Goal: Transaction & Acquisition: Purchase product/service

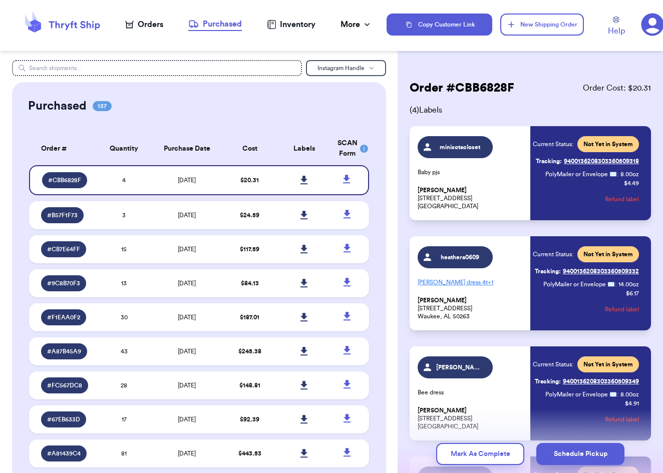
click at [79, 23] on icon at bounding box center [62, 24] width 80 height 27
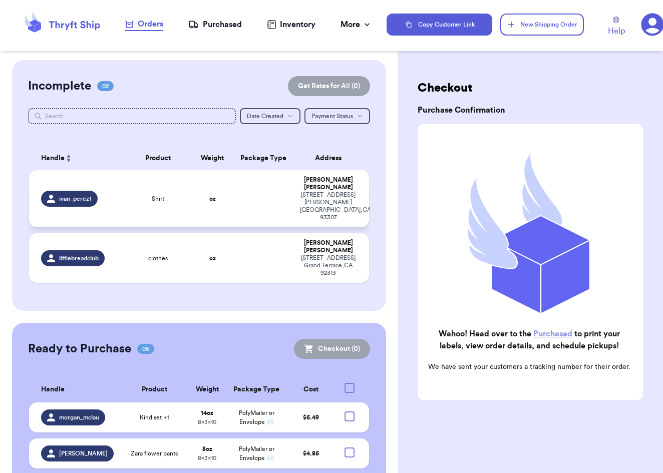
click at [154, 195] on span "Shirt" at bounding box center [158, 199] width 13 height 8
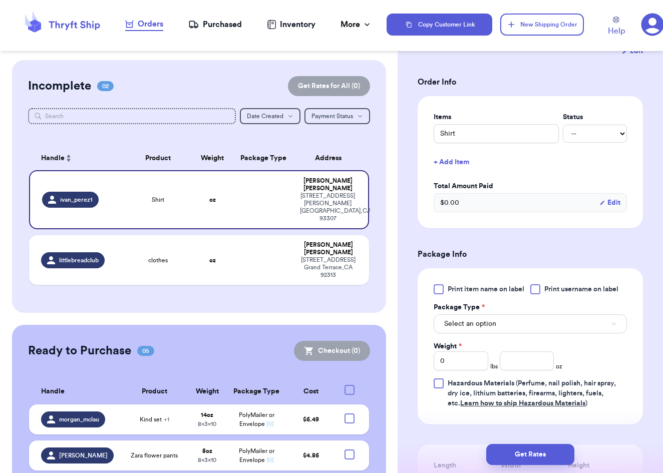
scroll to position [204, 0]
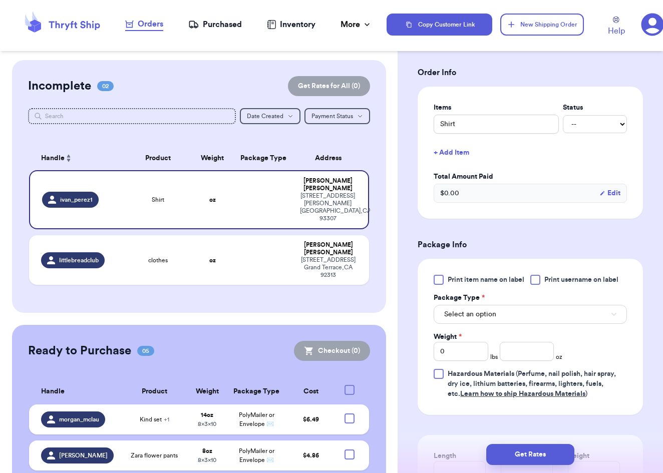
click at [498, 312] on button "Select an option" at bounding box center [530, 314] width 193 height 19
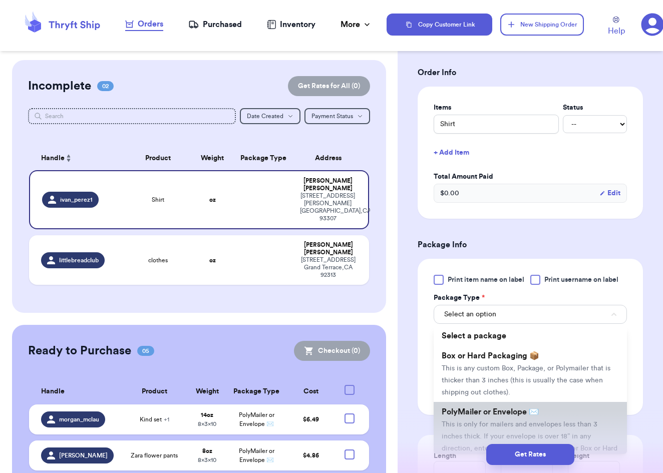
click at [504, 412] on span "PolyMailer or Envelope ✉️" at bounding box center [490, 412] width 97 height 8
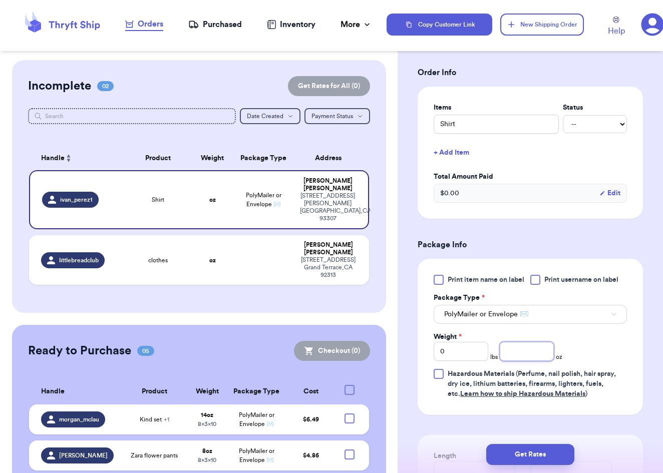
click at [520, 356] on input "number" at bounding box center [527, 351] width 55 height 19
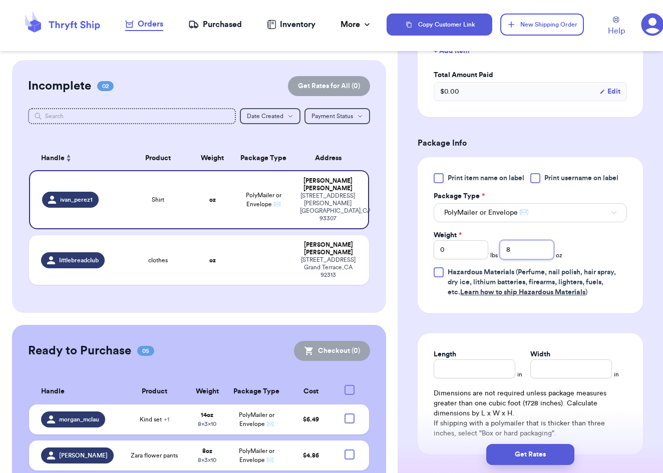
scroll to position [317, 0]
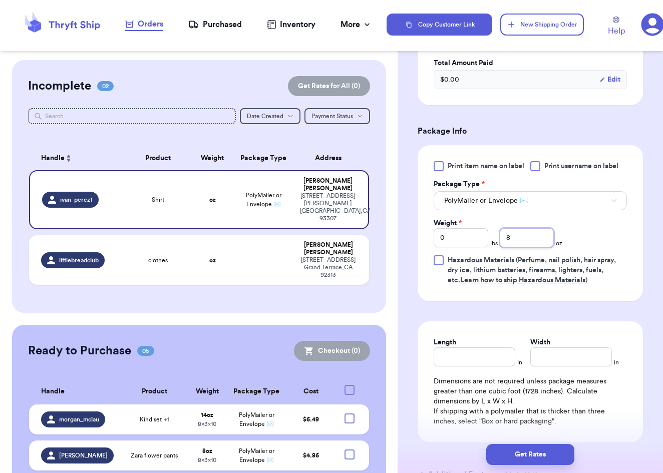
type input "8"
click at [479, 360] on input "Length" at bounding box center [475, 357] width 82 height 19
type input "10"
type input "9"
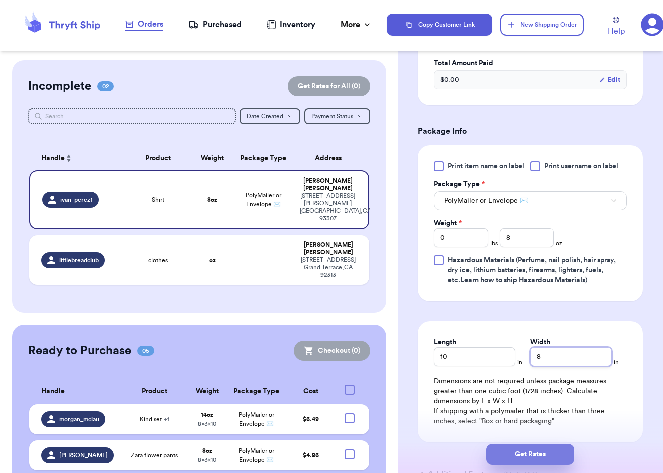
type input "8"
click at [529, 457] on button "Get Rates" at bounding box center [530, 454] width 88 height 21
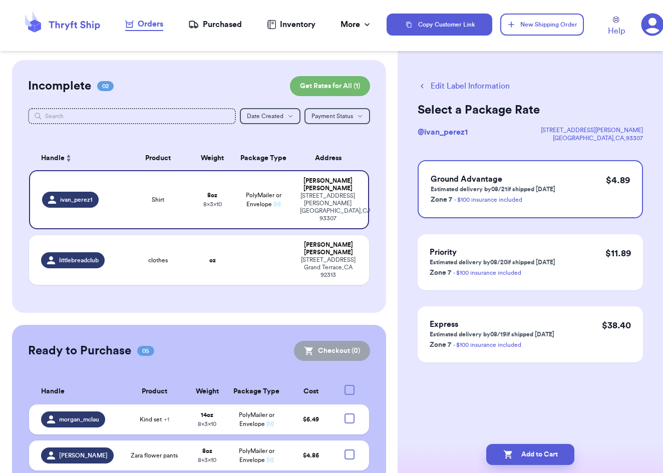
scroll to position [0, 0]
click at [536, 455] on button "Add to Cart" at bounding box center [530, 454] width 88 height 21
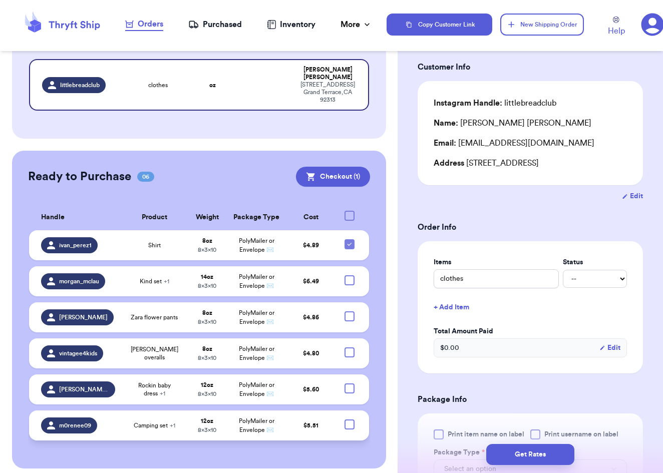
scroll to position [111, 0]
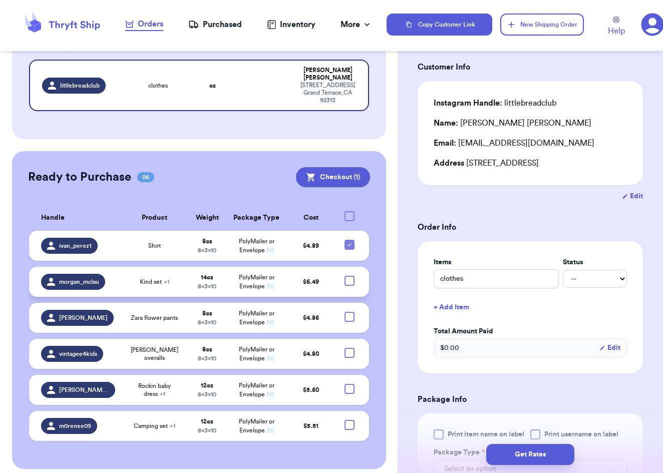
click at [347, 277] on div at bounding box center [350, 281] width 10 height 10
click at [349, 276] on input "checkbox" at bounding box center [349, 275] width 1 height 1
checkbox input "true"
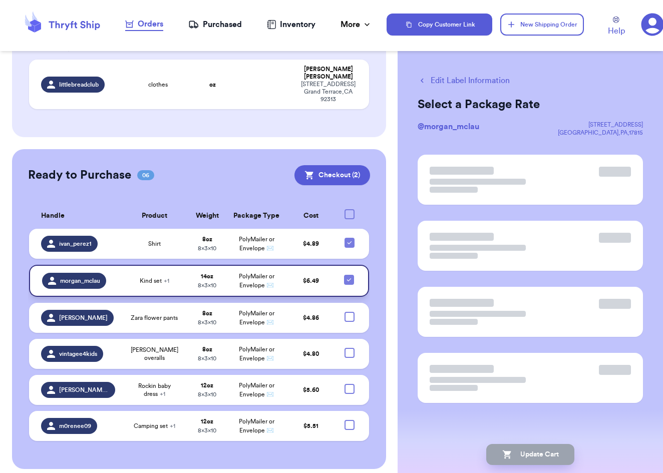
scroll to position [0, 0]
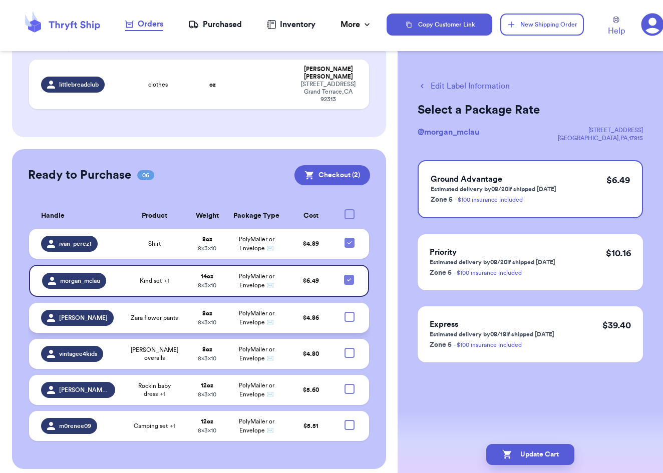
click at [352, 313] on div at bounding box center [350, 317] width 10 height 10
click at [350, 312] on input "checkbox" at bounding box center [349, 311] width 1 height 1
checkbox input "true"
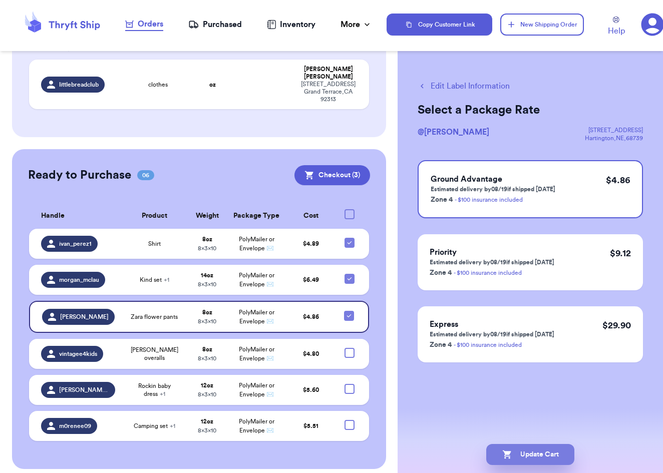
click at [512, 456] on button "Update Cart" at bounding box center [530, 454] width 88 height 21
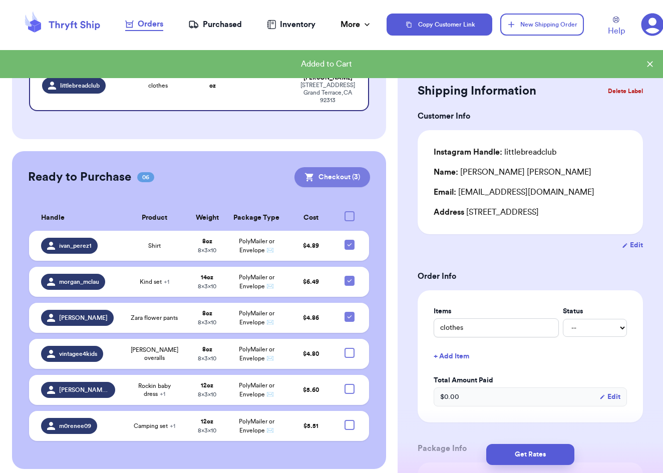
click at [313, 178] on button "Checkout ( 3 )" at bounding box center [332, 177] width 76 height 20
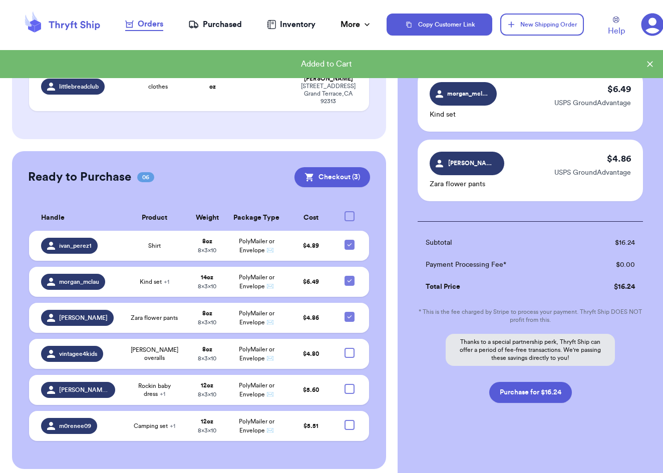
scroll to position [124, 0]
click at [528, 376] on div "Subtotal $ 16.24 Payment Processing Fee* $ 0.00 Total Price $ 16.24 * This is t…" at bounding box center [530, 312] width 225 height 182
click at [523, 397] on button "Purchase for $16.24" at bounding box center [530, 392] width 83 height 21
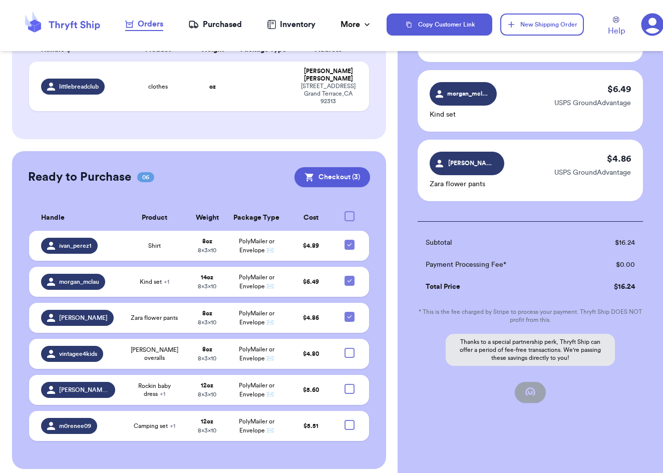
scroll to position [1, 0]
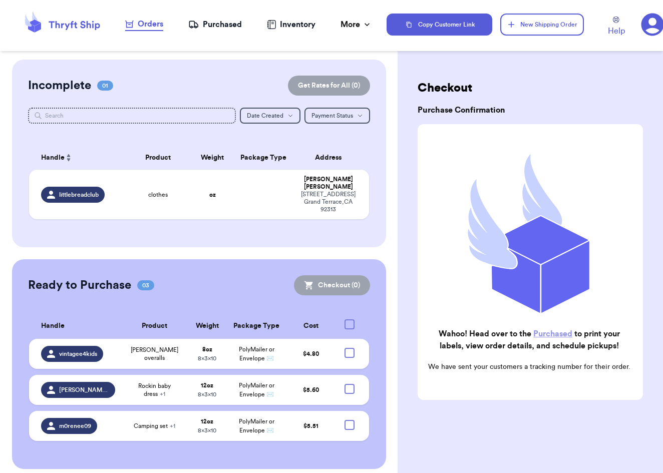
click at [219, 18] on nav "Orders Purchased Inventory More Stats Completed Orders" at bounding box center [249, 24] width 276 height 33
click at [219, 22] on div "Purchased" at bounding box center [215, 25] width 54 height 12
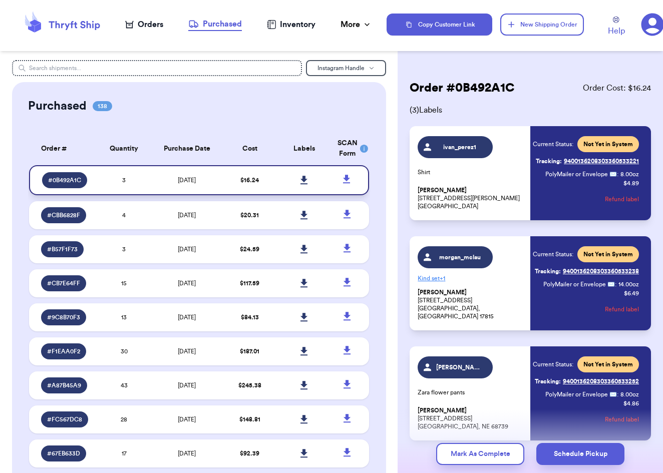
click at [305, 181] on link at bounding box center [304, 180] width 22 height 22
